Goal: Task Accomplishment & Management: Use online tool/utility

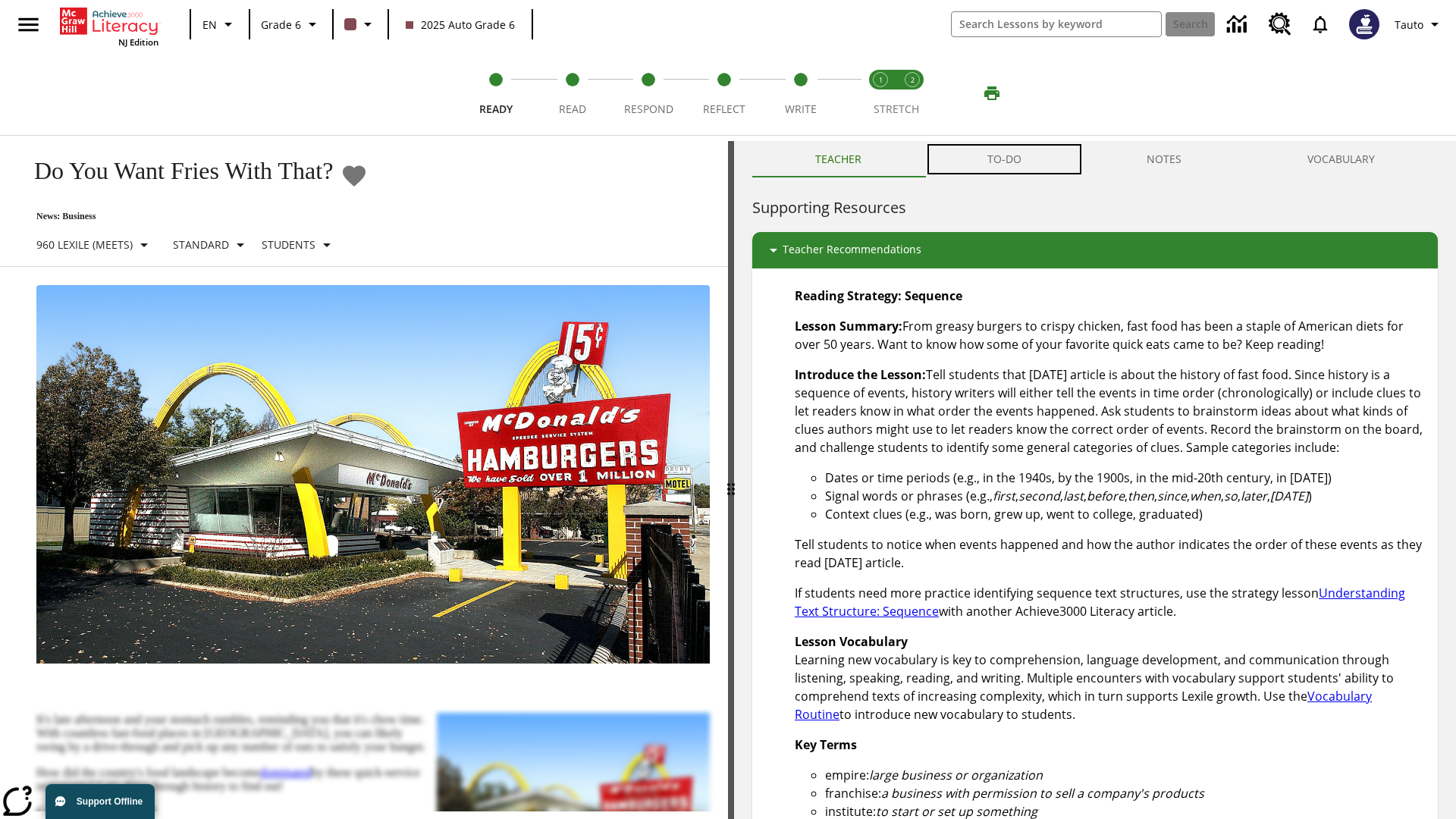
click at [1005, 159] on button "TO-DO" at bounding box center [1004, 159] width 160 height 37
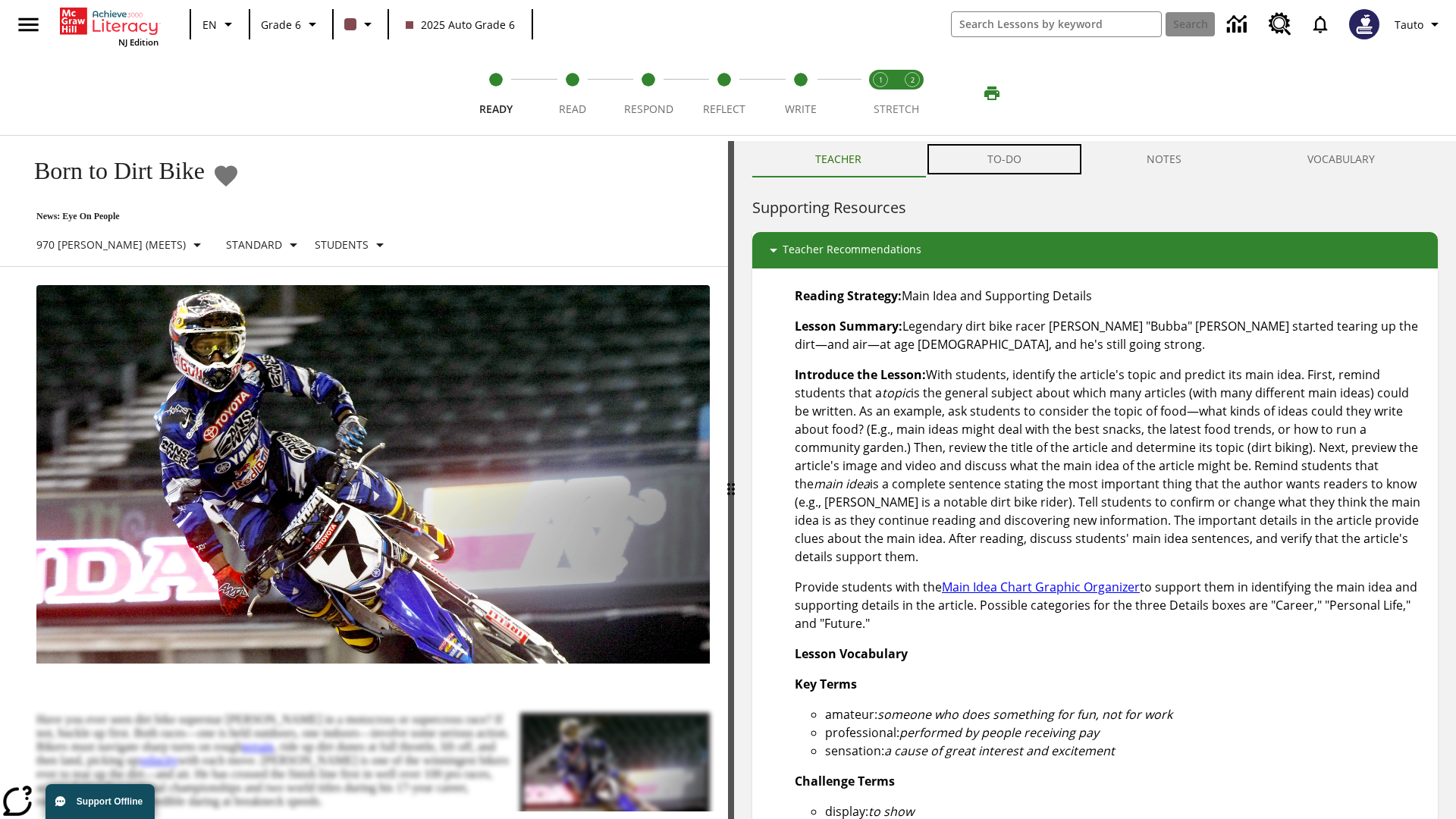
click at [1005, 159] on button "TO-DO" at bounding box center [1004, 159] width 160 height 37
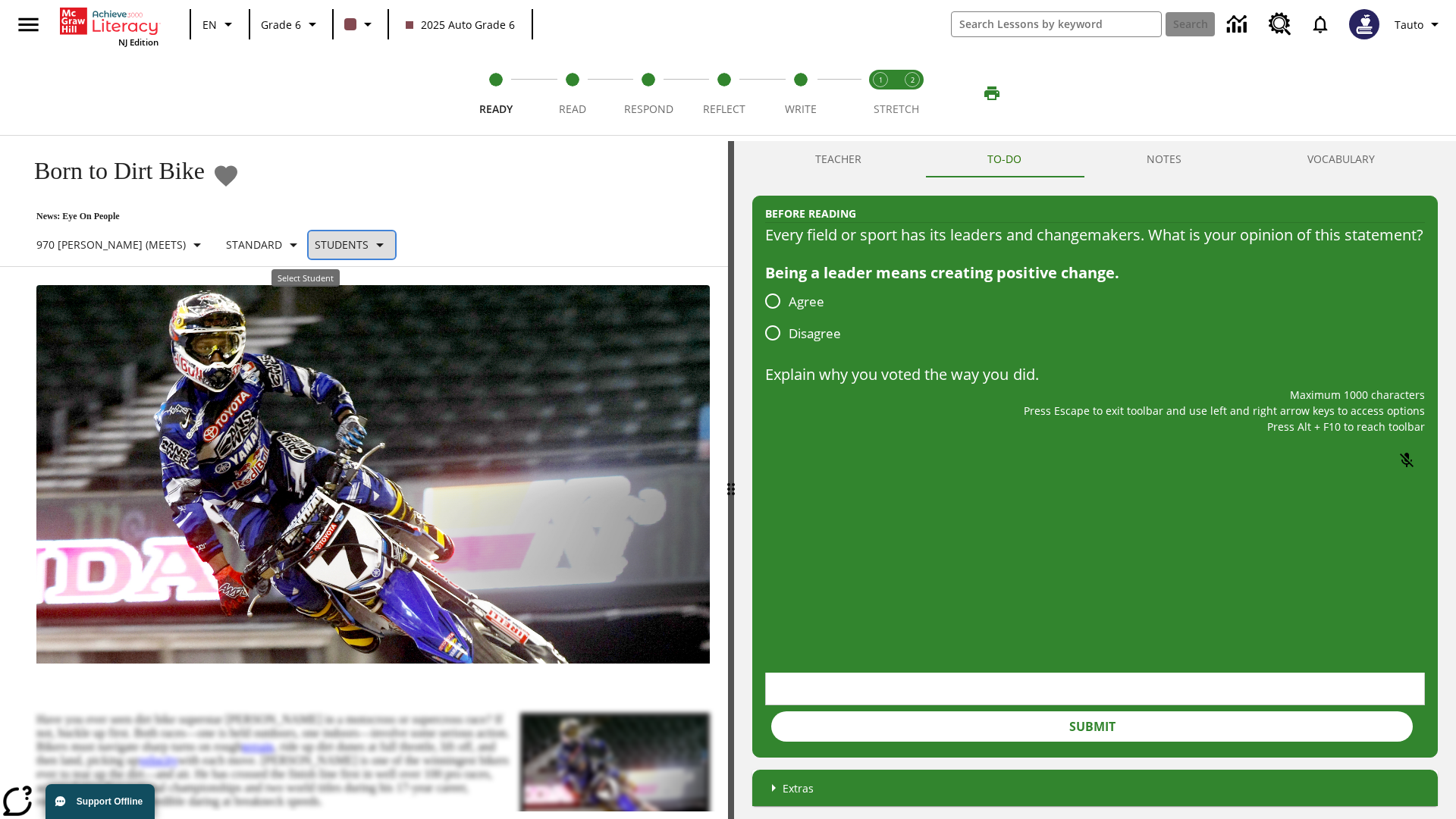
click at [314, 244] on p "Students" at bounding box center [342, 244] width 54 height 16
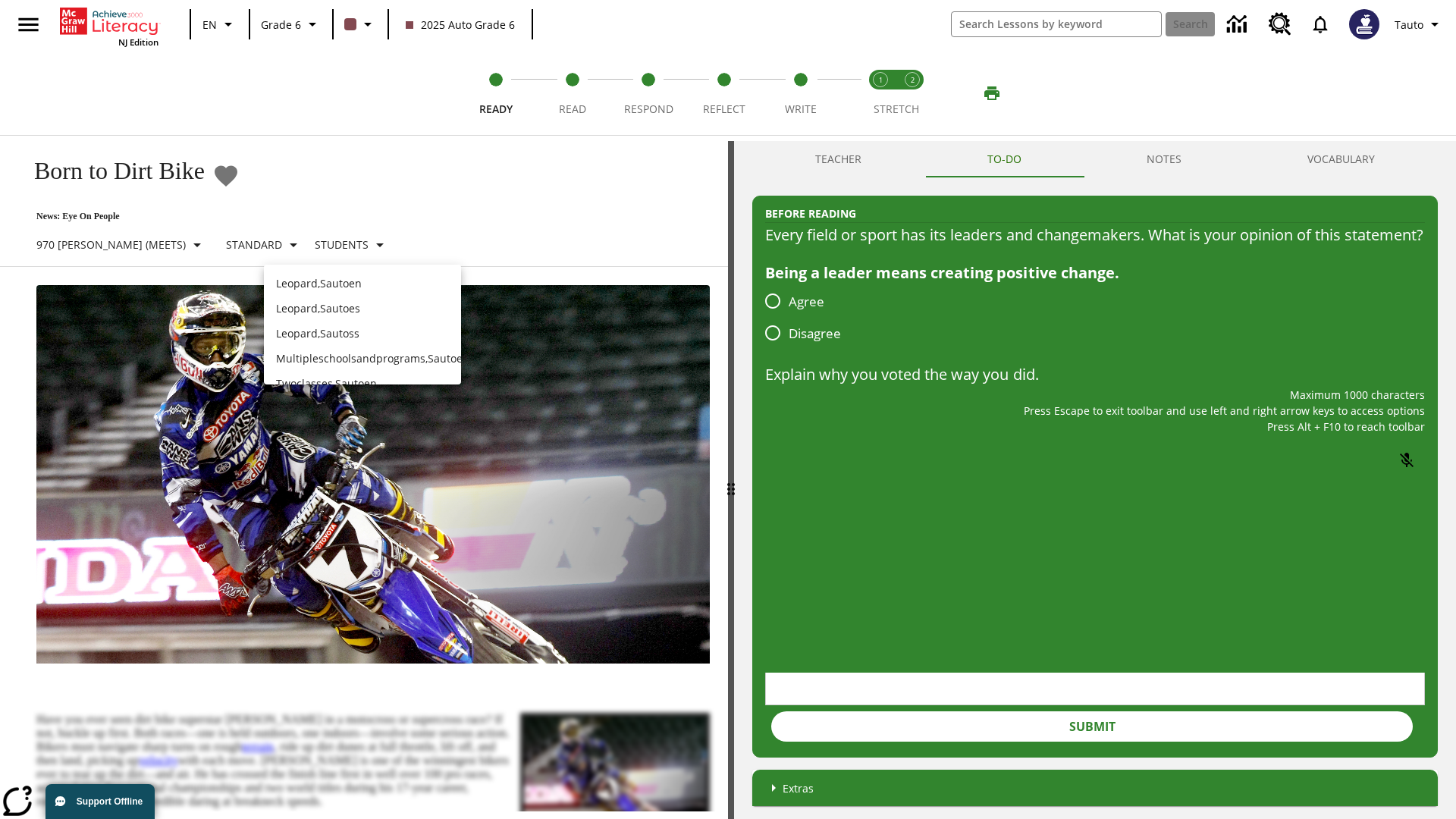
click at [362, 277] on p "Leopard , Sautoen" at bounding box center [362, 283] width 173 height 16
